Goal: Information Seeking & Learning: Learn about a topic

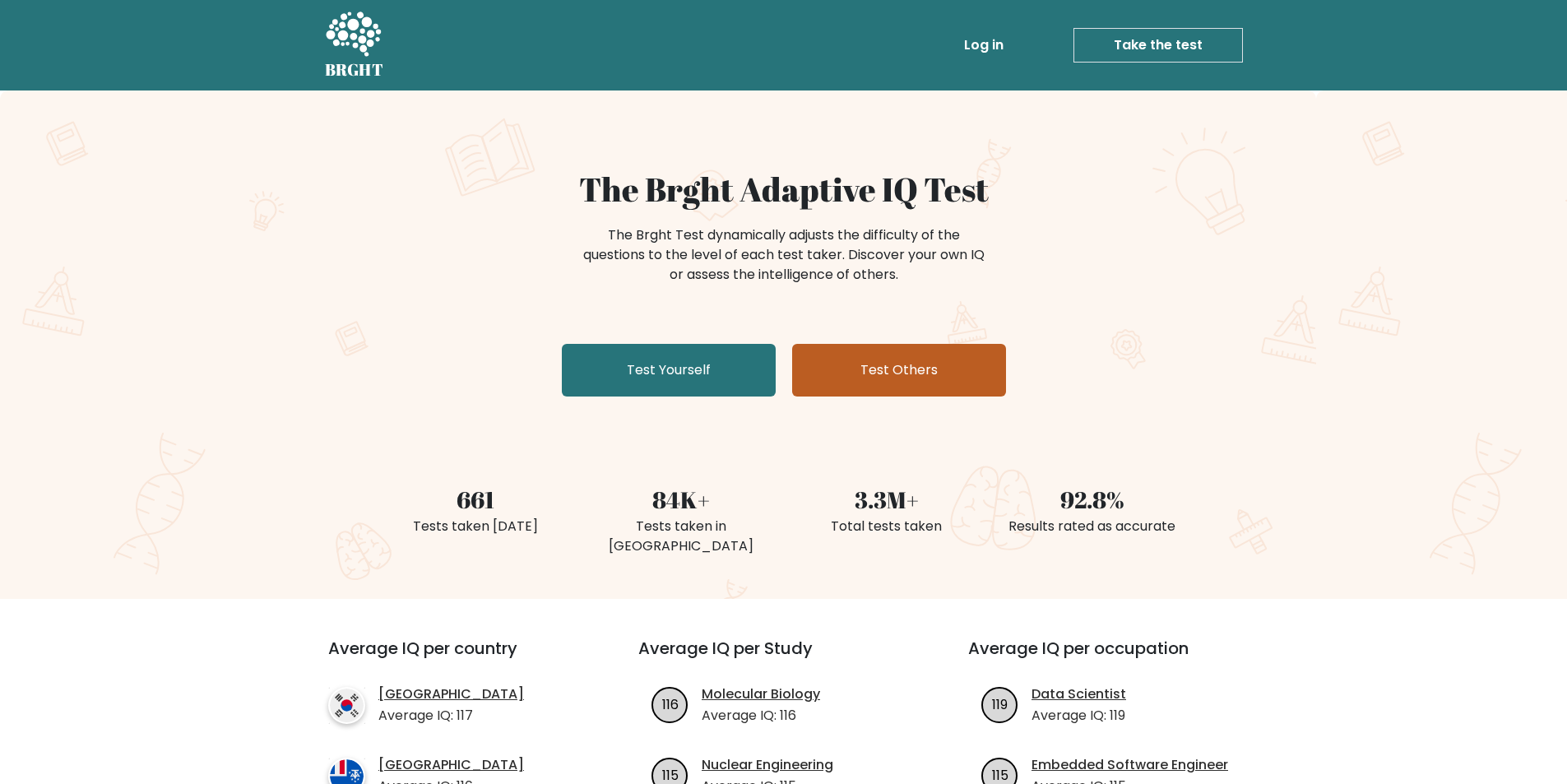
click at [849, 365] on link "Test Others" at bounding box center [900, 369] width 214 height 53
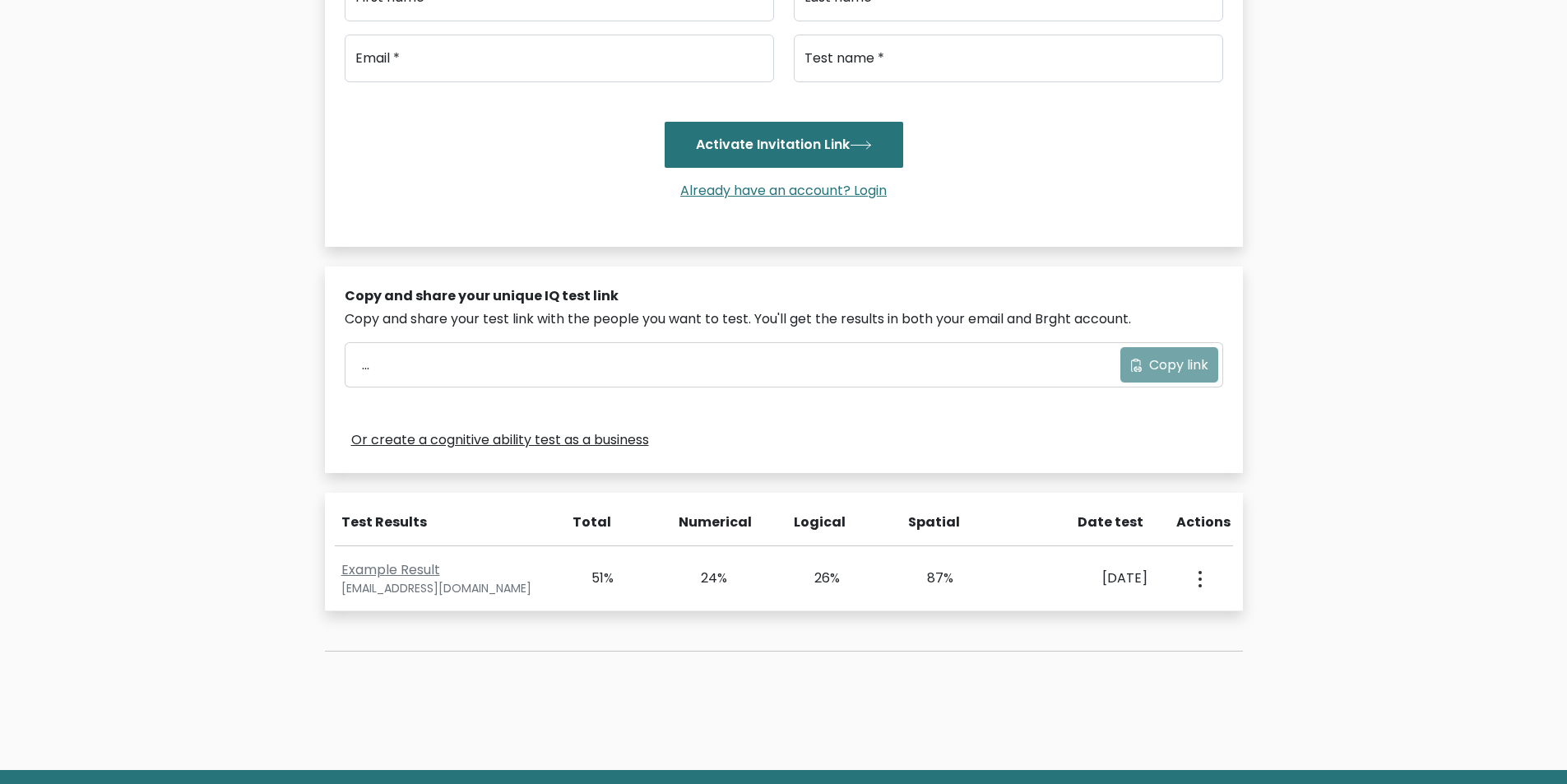
scroll to position [300, 0]
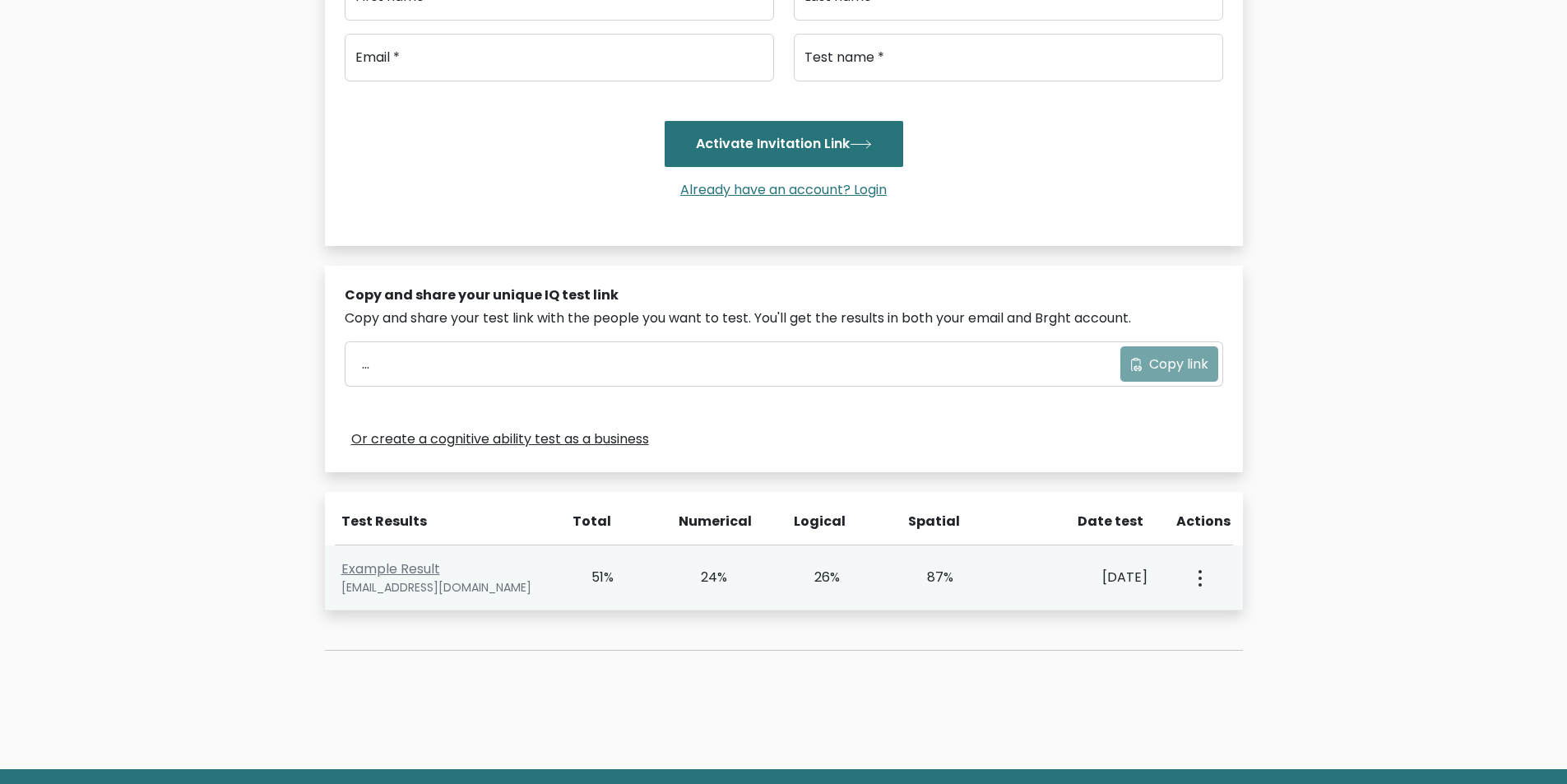
click at [1200, 580] on icon "button" at bounding box center [1201, 578] width 4 height 17
click at [1237, 629] on link "View Profile" at bounding box center [1257, 625] width 130 height 26
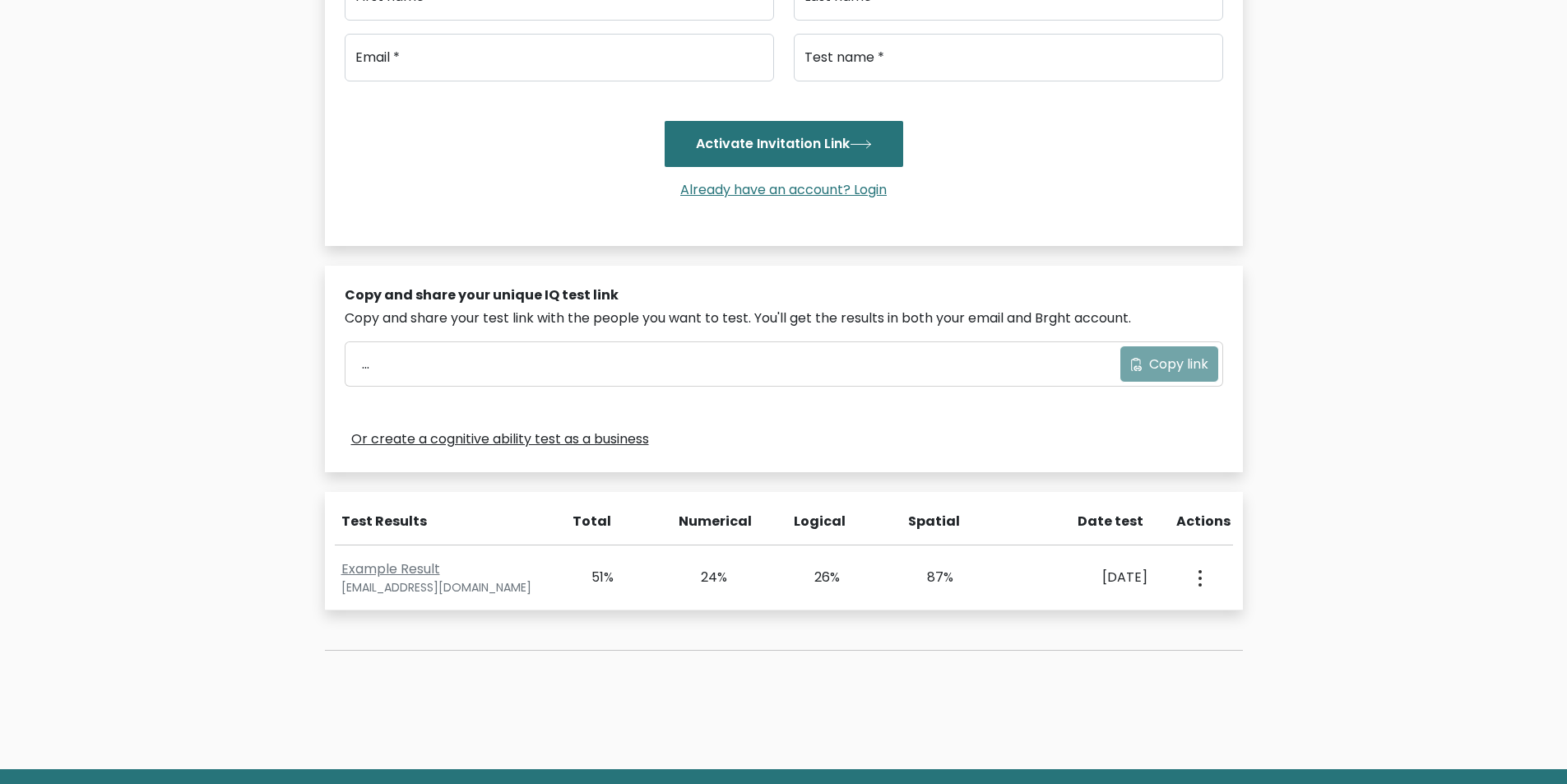
scroll to position [0, 0]
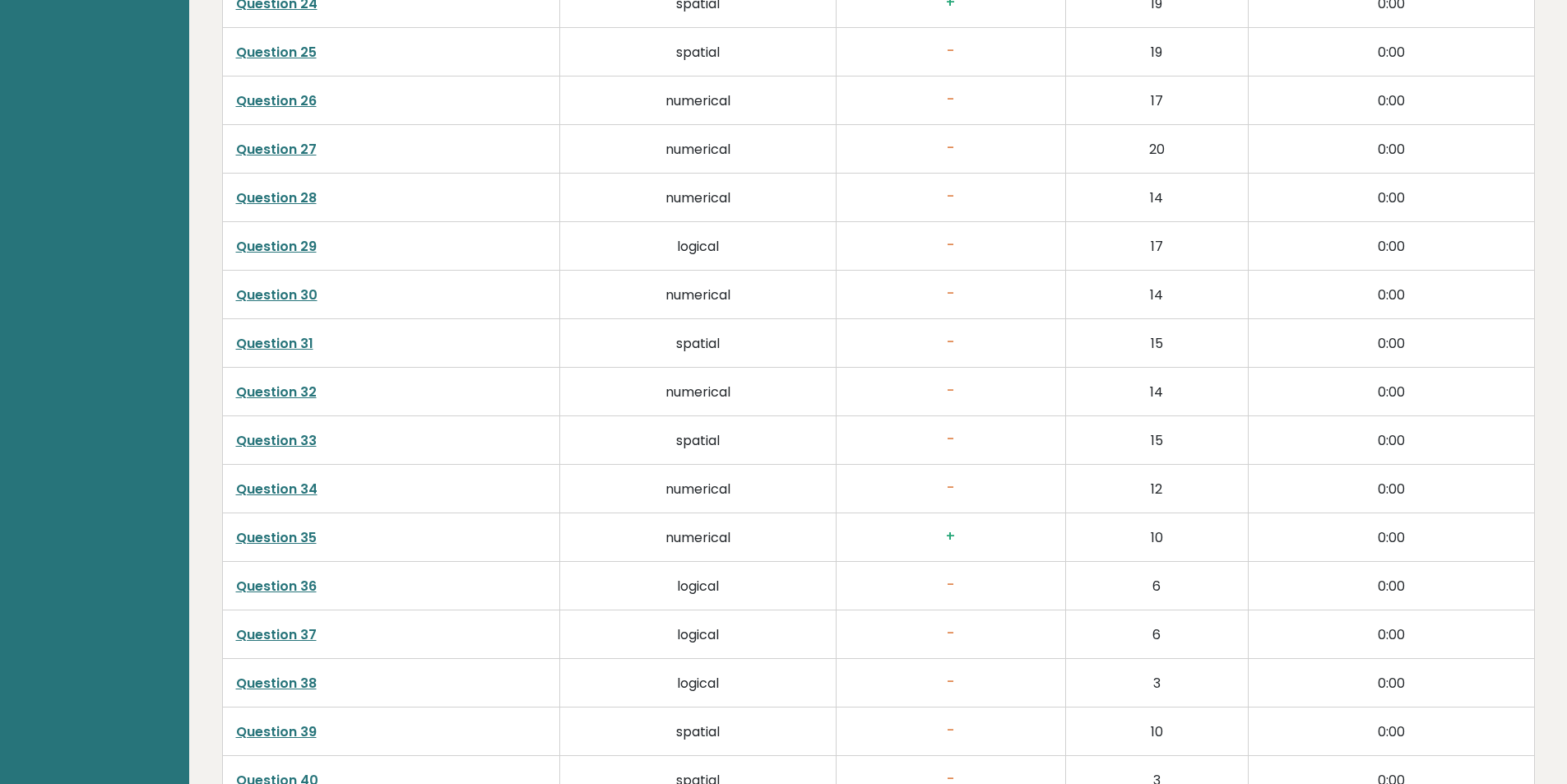
scroll to position [4064, 0]
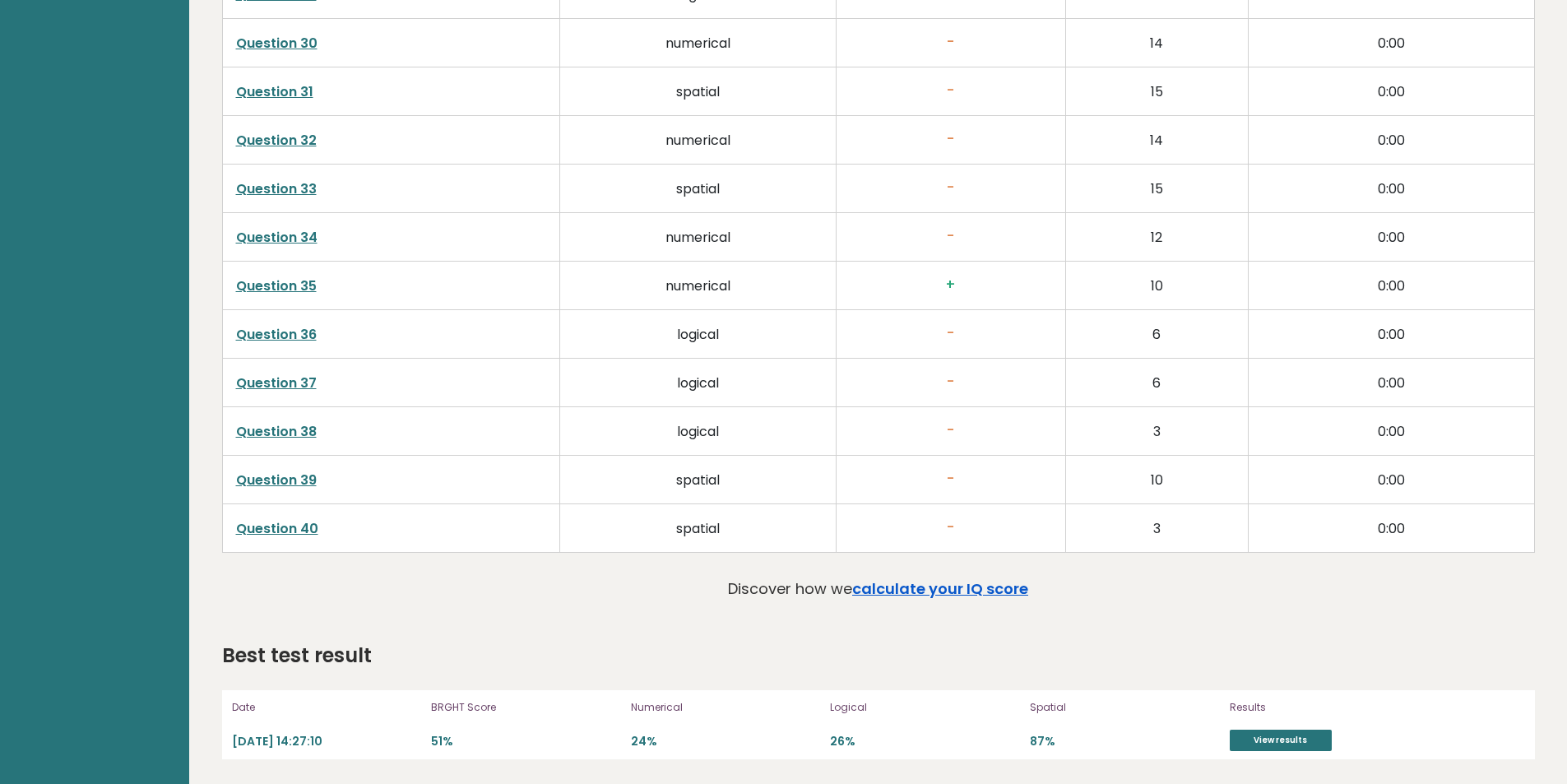
click at [953, 590] on link "calculate your IQ score" at bounding box center [941, 588] width 176 height 20
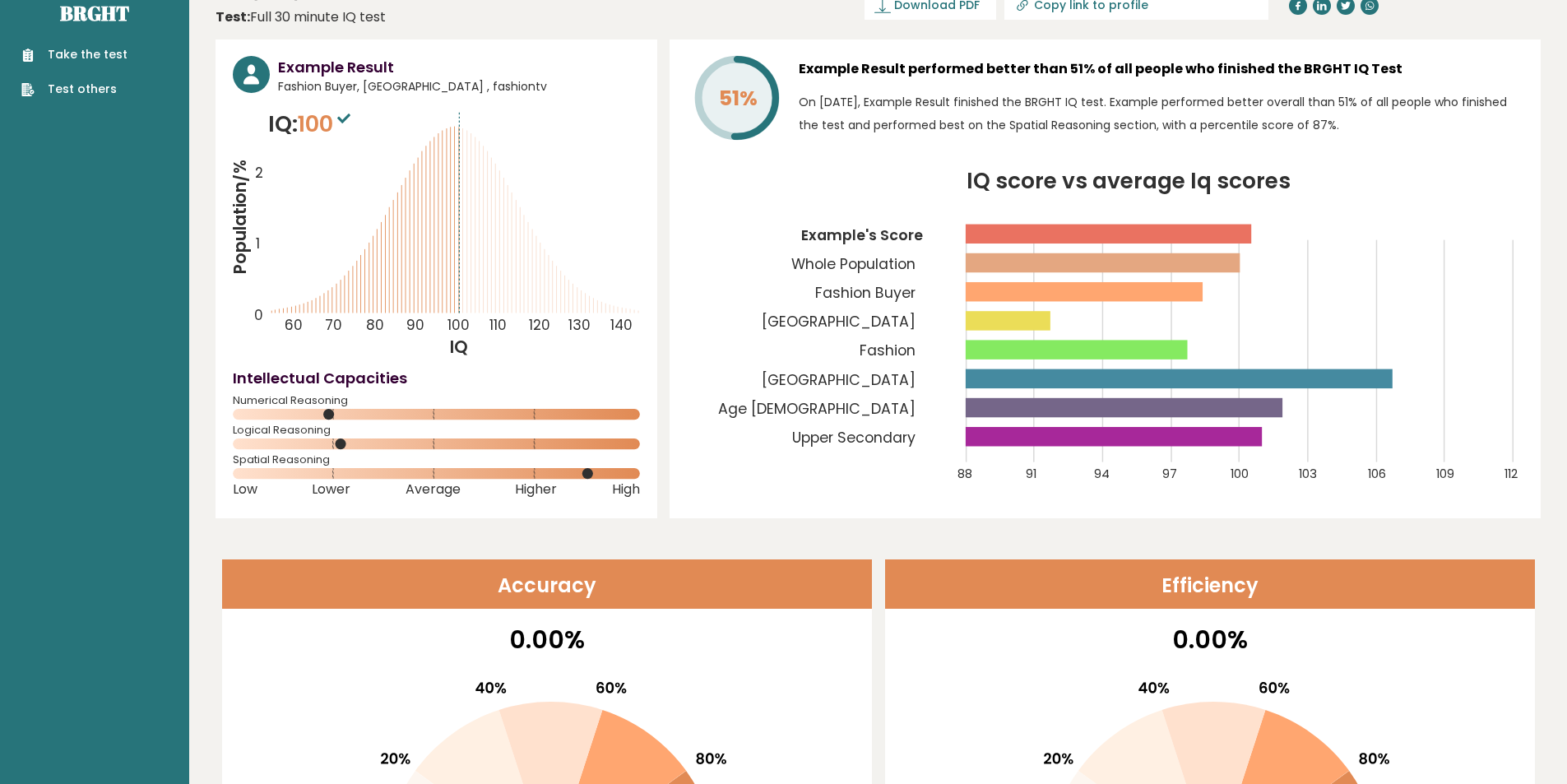
scroll to position [0, 0]
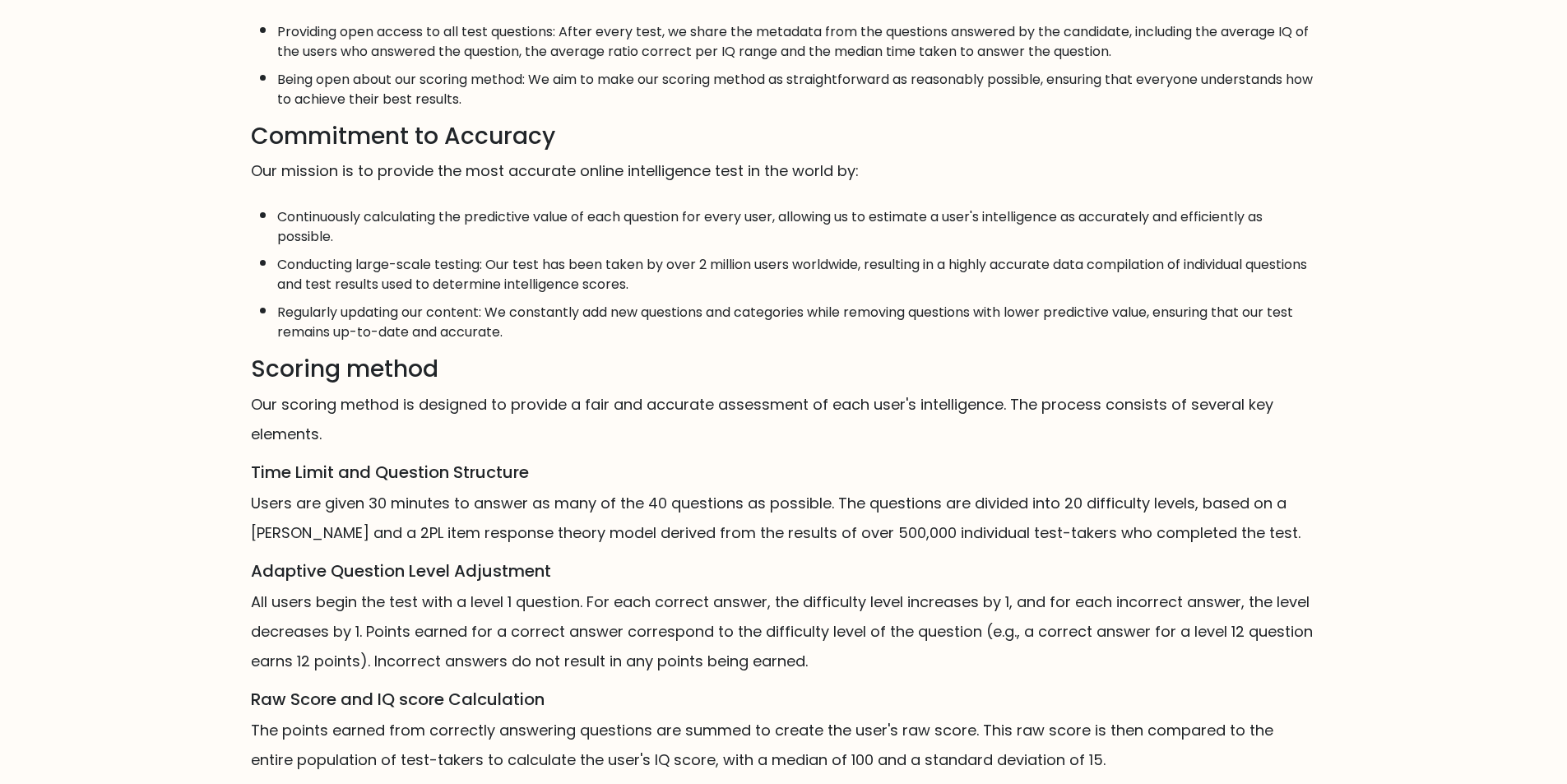
scroll to position [799, 0]
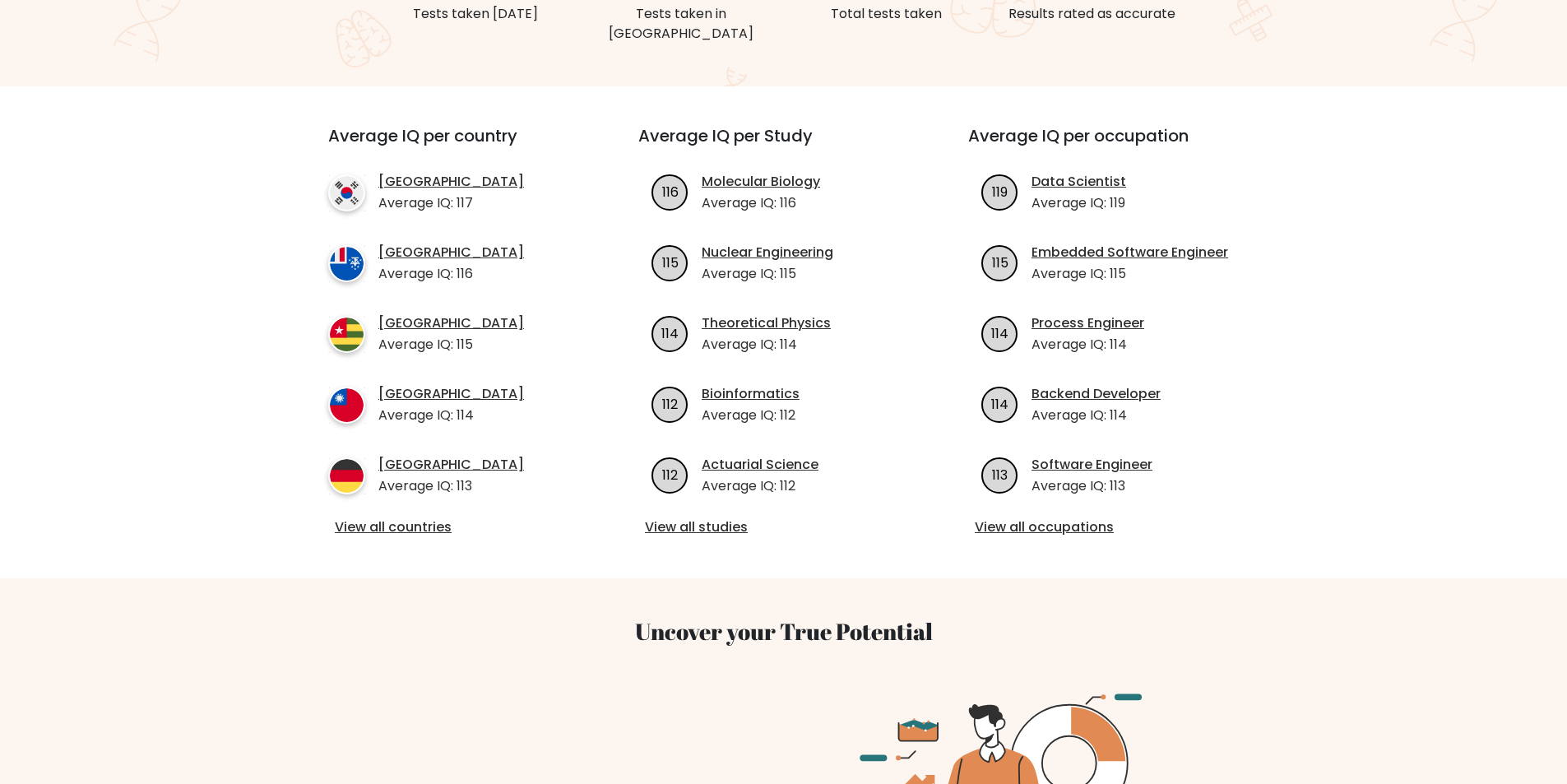
scroll to position [593, 0]
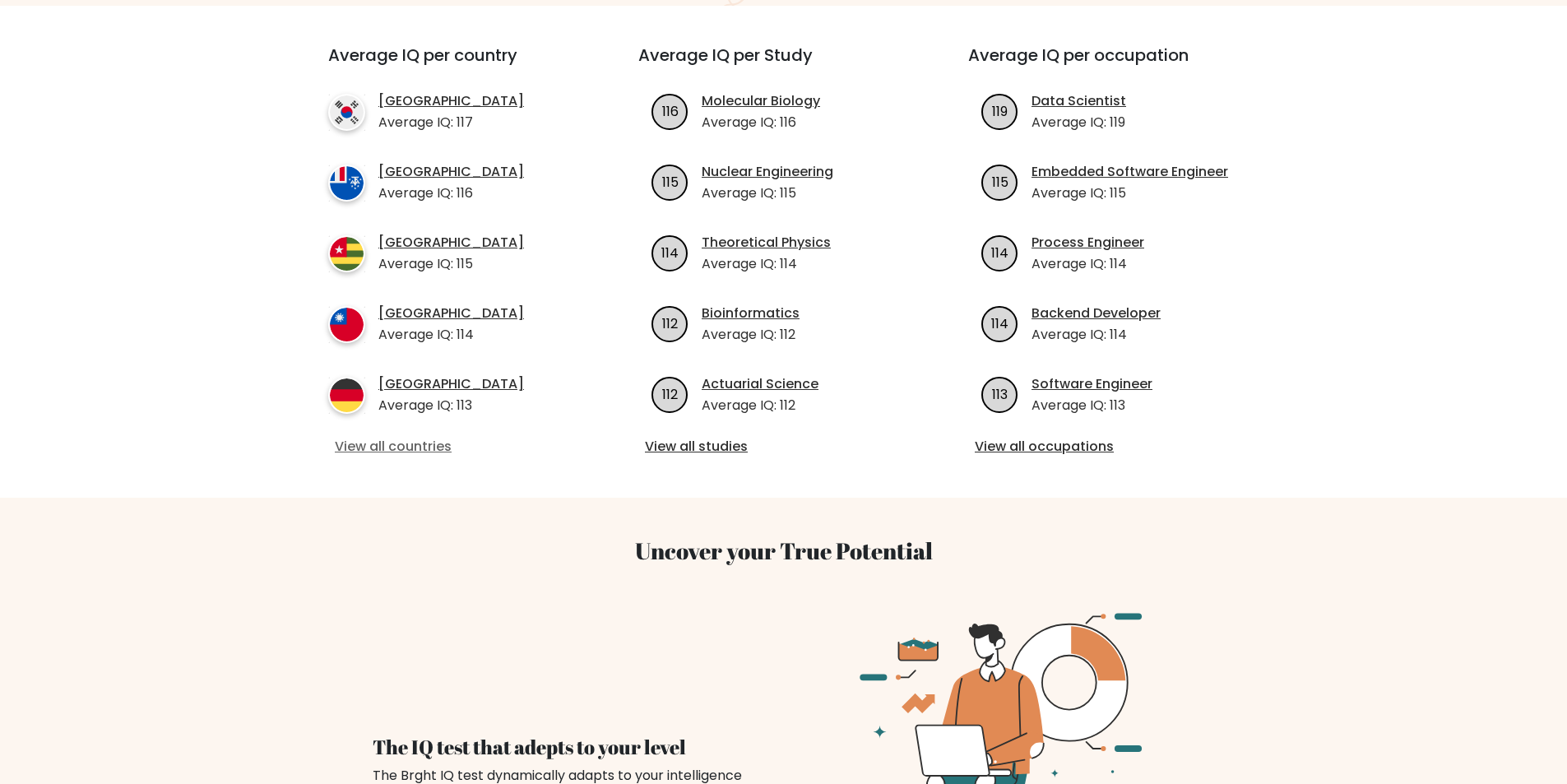
click at [392, 451] on link "View all countries" at bounding box center [453, 446] width 237 height 19
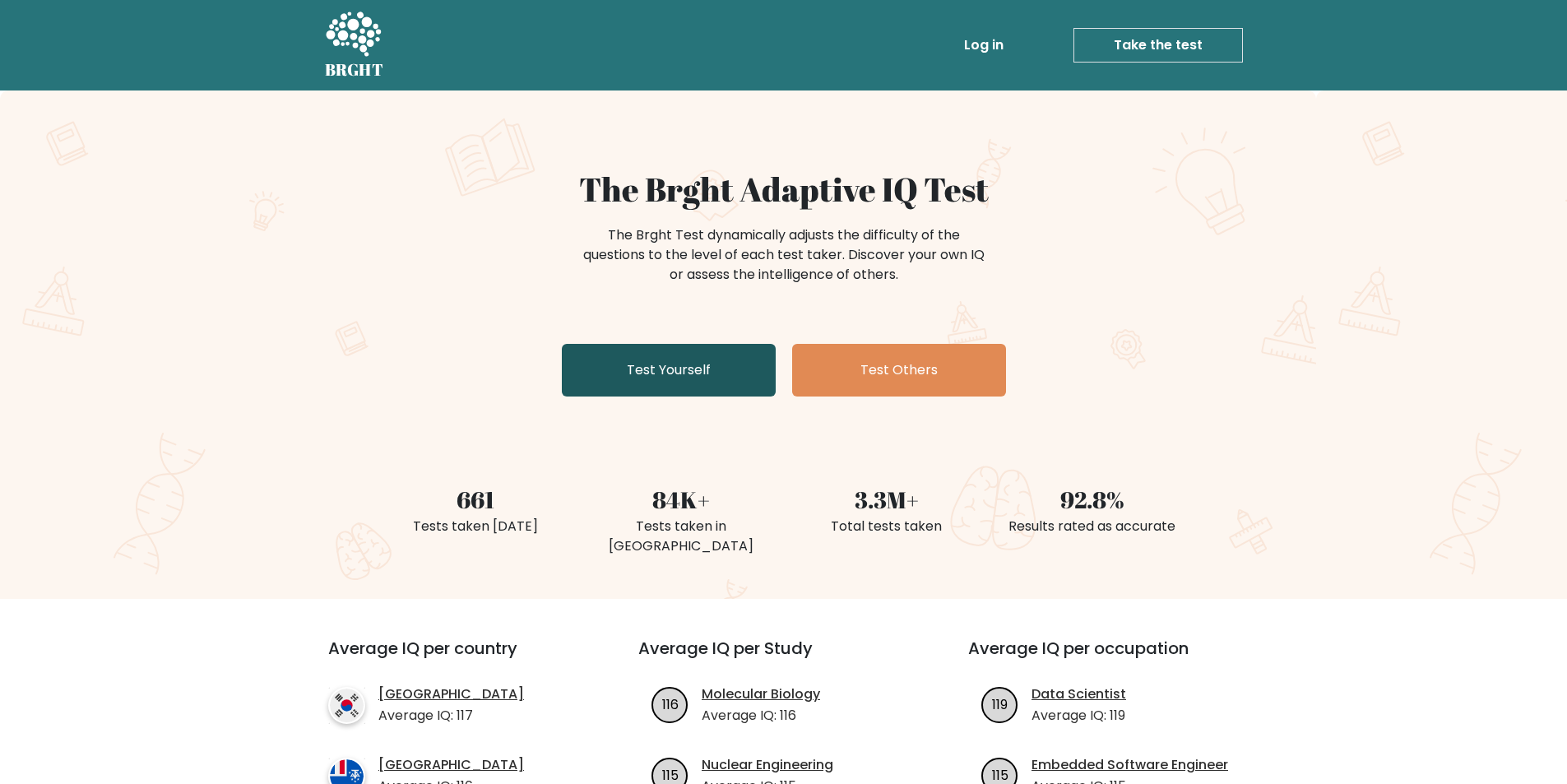
click at [636, 365] on link "Test Yourself" at bounding box center [669, 369] width 214 height 53
